Goal: Information Seeking & Learning: Learn about a topic

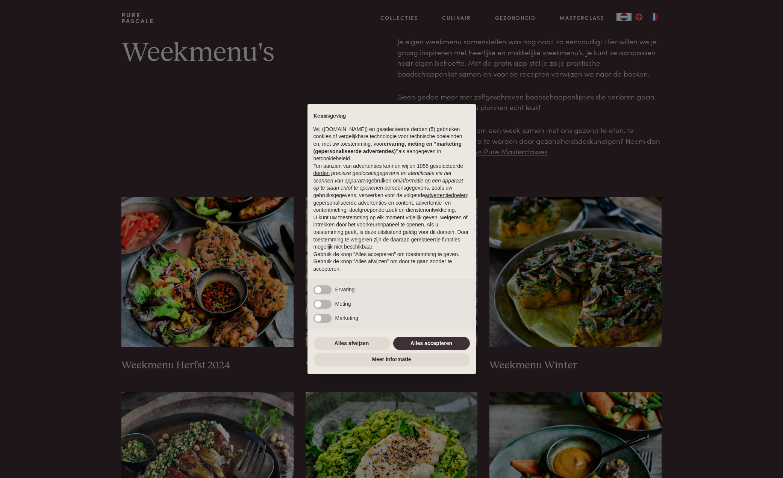
click at [434, 344] on button "Alles accepteren" at bounding box center [431, 344] width 77 height 14
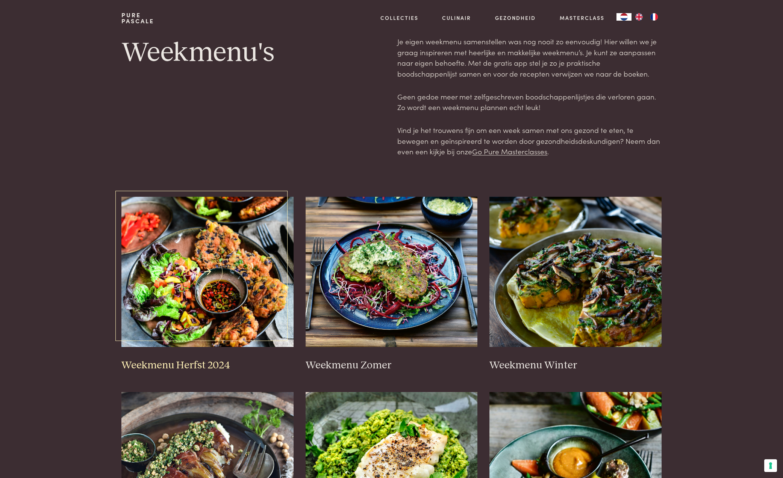
click at [261, 299] on img at bounding box center [207, 272] width 172 height 150
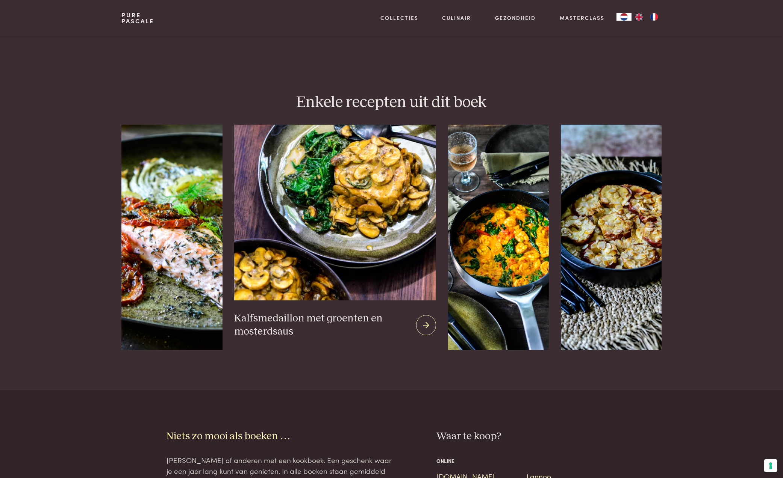
scroll to position [857, 0]
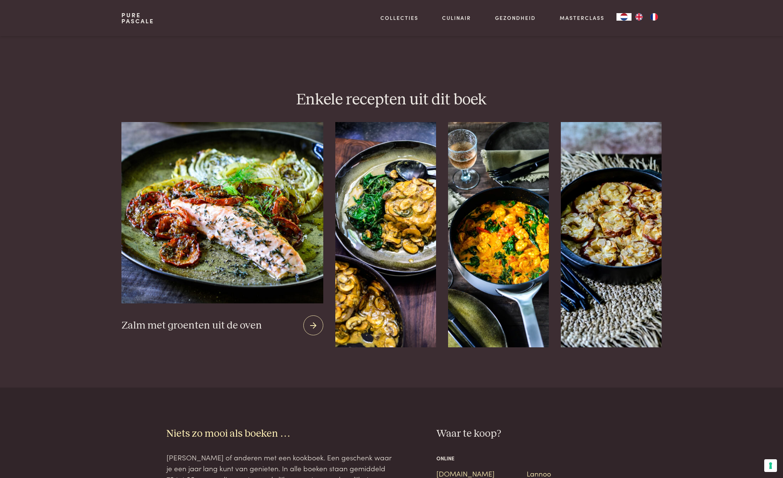
click at [312, 321] on icon at bounding box center [313, 326] width 6 height 11
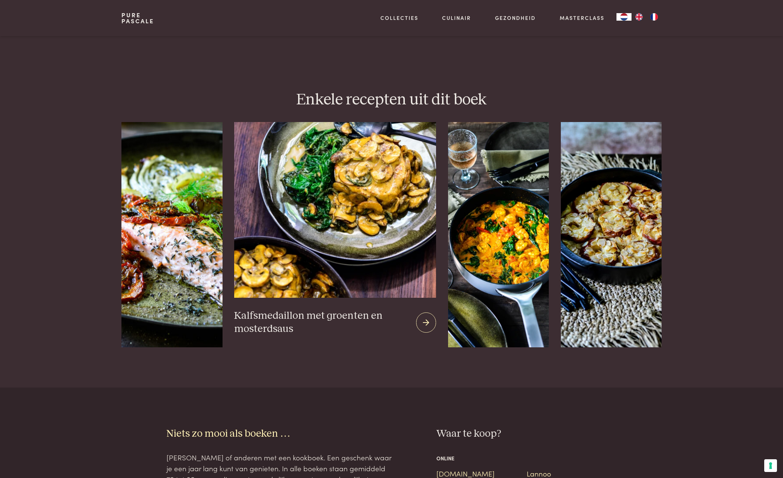
click at [383, 239] on img at bounding box center [334, 210] width 201 height 176
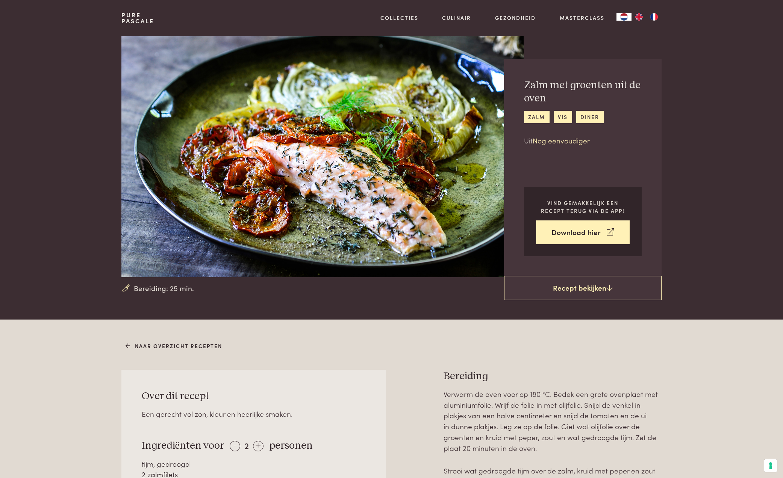
click at [550, 143] on link "Nog eenvoudiger" at bounding box center [561, 140] width 57 height 10
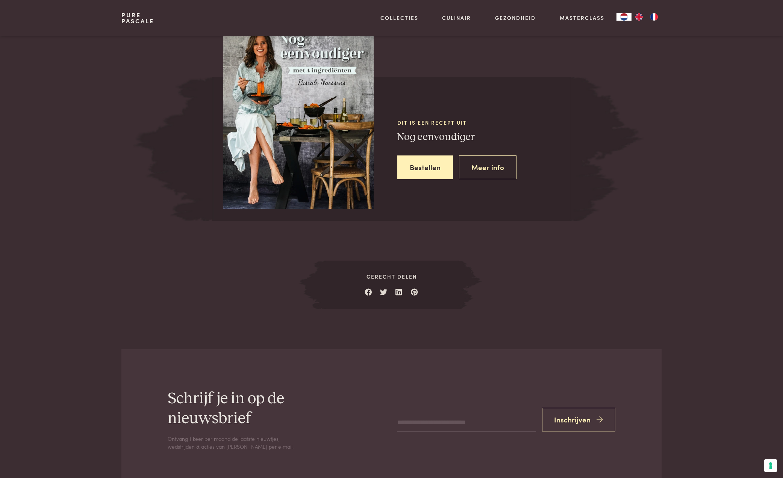
scroll to position [872, 0]
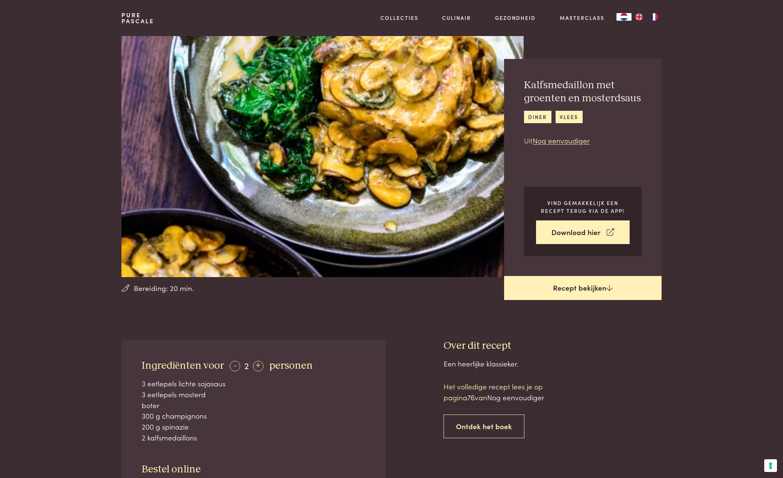
click at [566, 290] on link "Recept bekijken" at bounding box center [582, 288] width 157 height 24
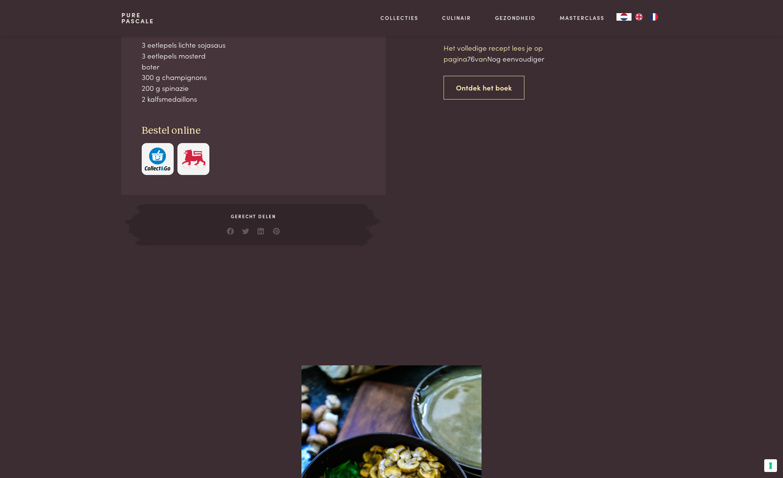
scroll to position [339, 0]
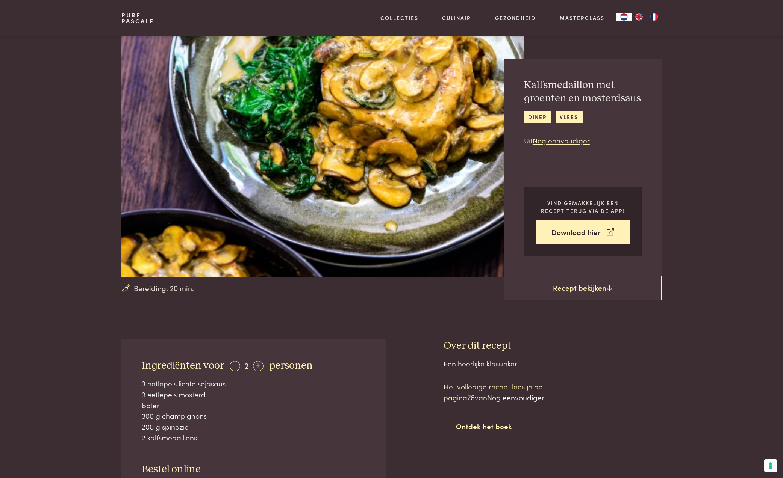
scroll to position [339, 0]
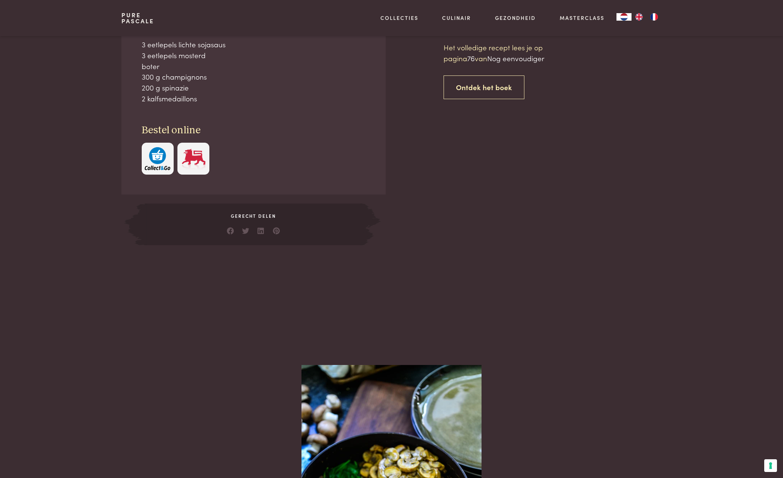
click at [160, 162] on img "button" at bounding box center [158, 158] width 26 height 23
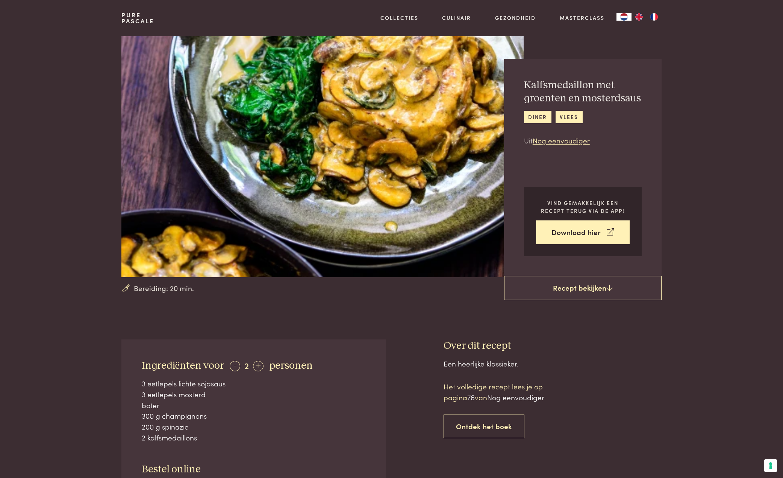
scroll to position [0, 0]
click at [559, 143] on link "Nog eenvoudiger" at bounding box center [561, 140] width 57 height 10
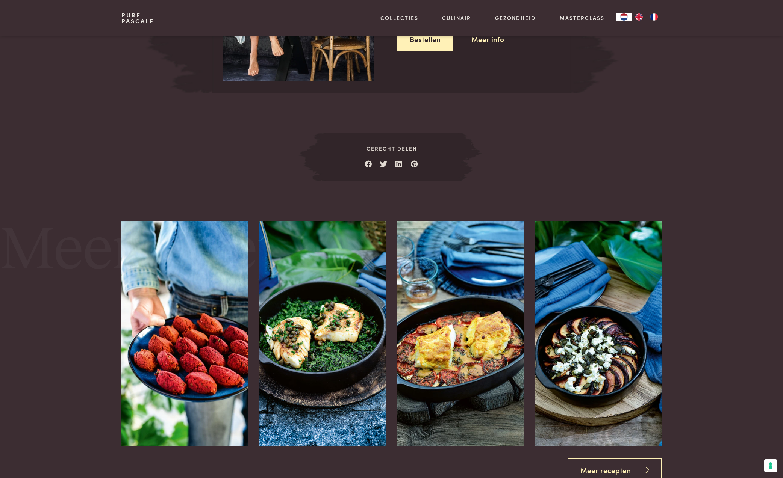
scroll to position [1182, 0]
